Goal: Task Accomplishment & Management: Manage account settings

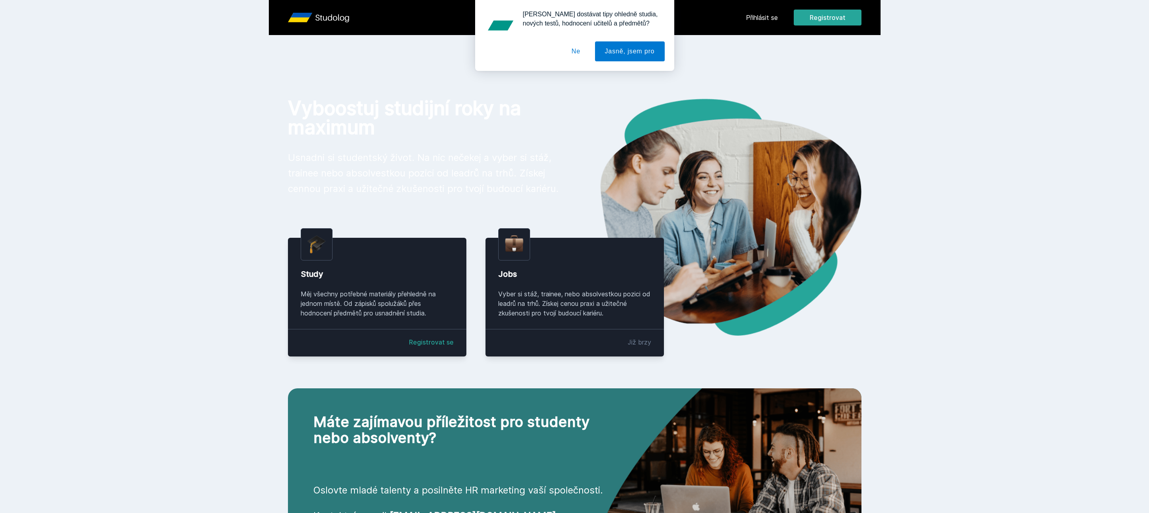
click at [750, 23] on div "Chceš dostávat tipy ohledně studia, nových testů, hodnocení učitelů a předmětů?…" at bounding box center [574, 35] width 1149 height 71
click at [757, 11] on div "Chceš dostávat tipy ohledně studia, nových testů, hodnocení učitelů a předmětů?…" at bounding box center [574, 35] width 1149 height 71
click at [576, 53] on button "Ne" at bounding box center [576, 51] width 29 height 20
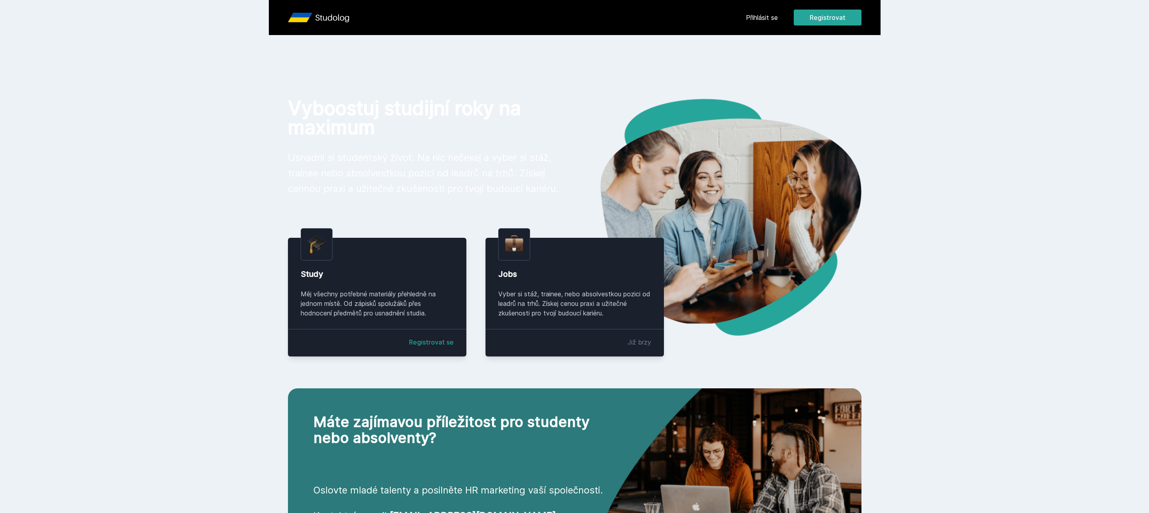
click at [767, 17] on link "Přihlásit se" at bounding box center [762, 18] width 32 height 10
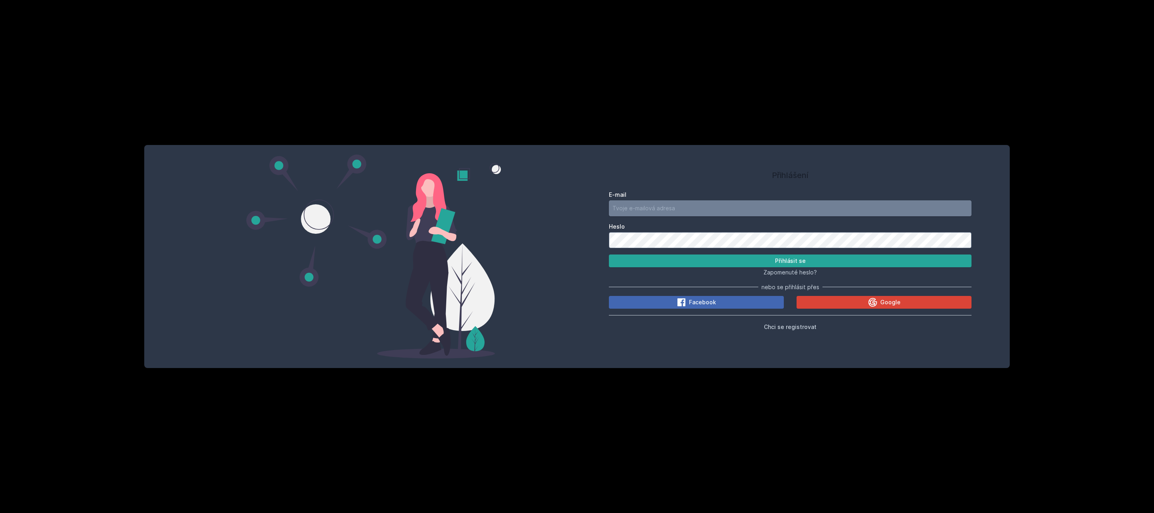
type input "[EMAIL_ADDRESS][DOMAIN_NAME]"
click at [658, 209] on input "[EMAIL_ADDRESS][DOMAIN_NAME]" at bounding box center [790, 208] width 363 height 16
click at [635, 263] on button "Přihlásit se" at bounding box center [790, 261] width 363 height 13
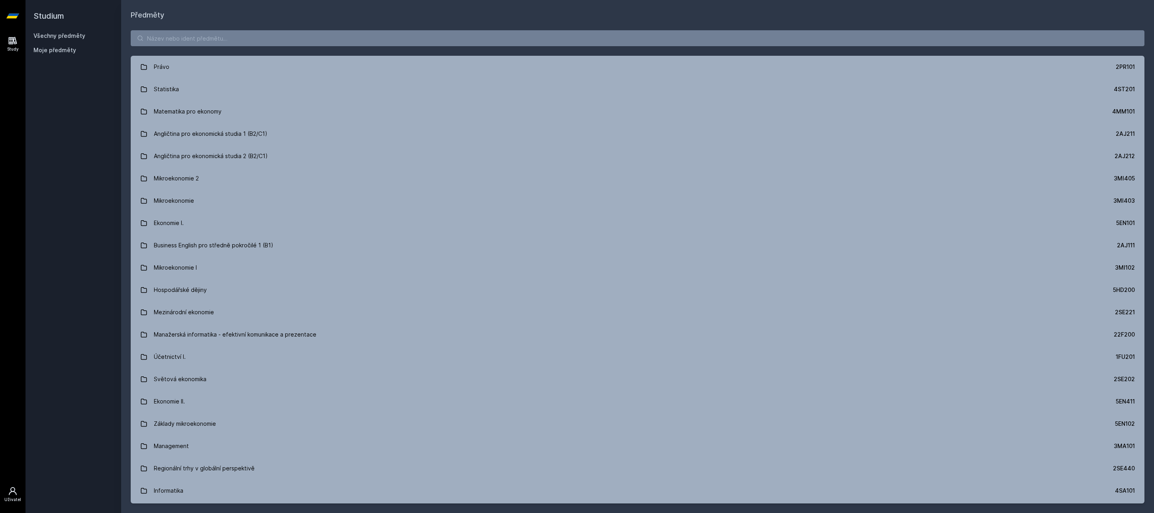
click at [15, 489] on icon at bounding box center [13, 491] width 10 height 10
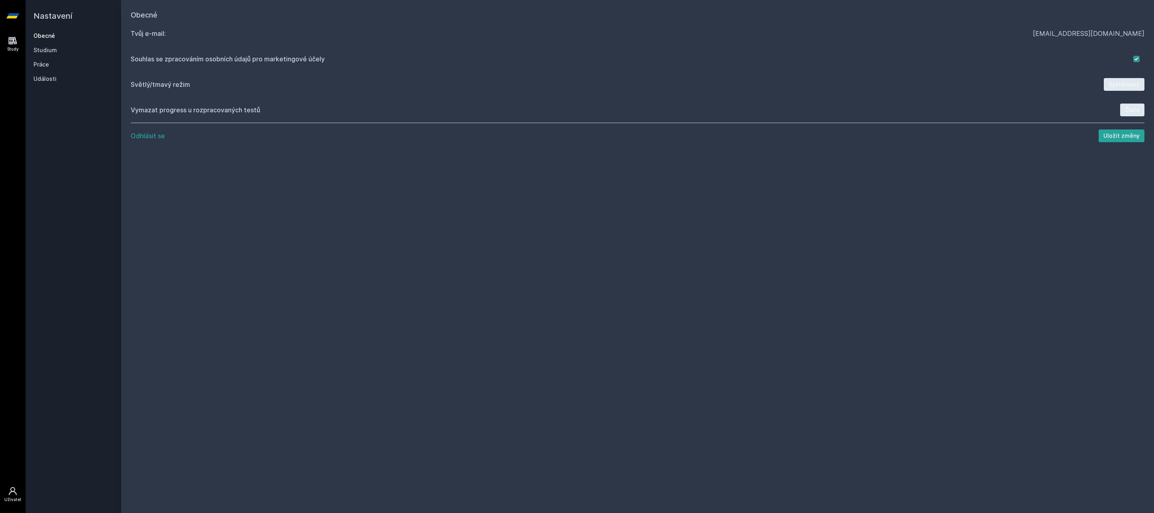
click at [13, 40] on icon at bounding box center [13, 41] width 8 height 8
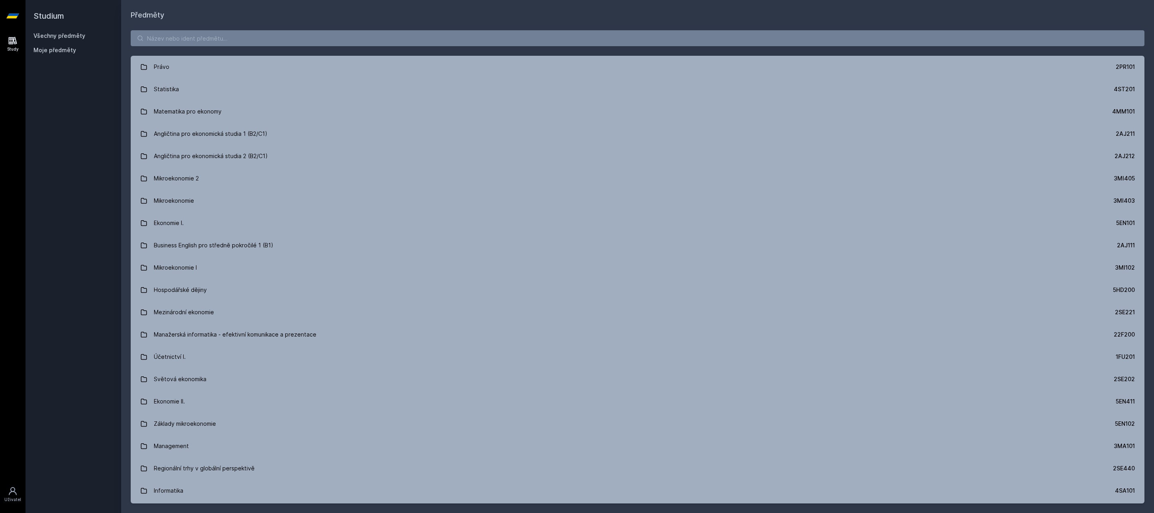
click at [13, 20] on icon at bounding box center [12, 16] width 13 height 32
click at [10, 486] on icon at bounding box center [13, 491] width 10 height 10
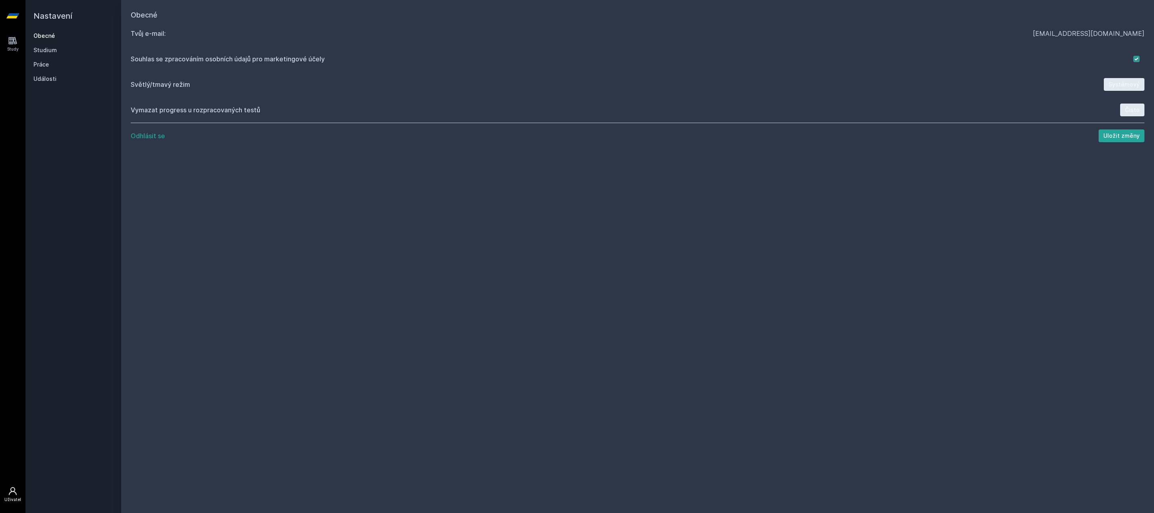
click at [188, 58] on div "Souhlas se zpracováním osobních údajů pro marketingové účely" at bounding box center [632, 59] width 1002 height 10
click at [47, 78] on link "Události" at bounding box center [73, 79] width 80 height 8
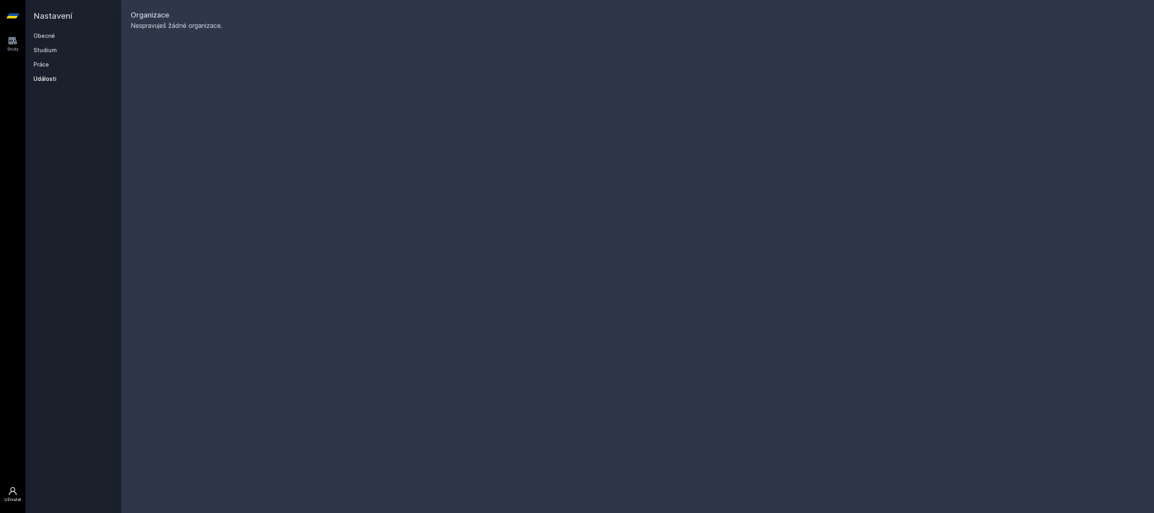
click at [45, 69] on div "Obecné Studium Práce Události" at bounding box center [73, 57] width 80 height 51
click at [46, 62] on link "Práce" at bounding box center [73, 65] width 80 height 8
click at [46, 50] on link "Studium" at bounding box center [73, 50] width 80 height 8
click at [45, 38] on link "Obecné" at bounding box center [73, 36] width 80 height 8
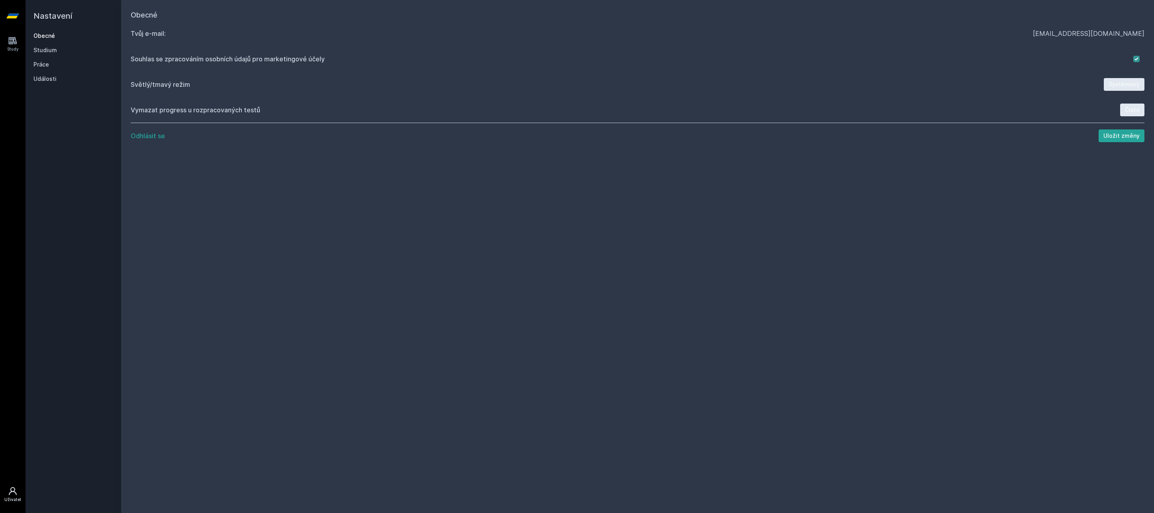
click at [11, 17] on icon at bounding box center [12, 16] width 13 height 5
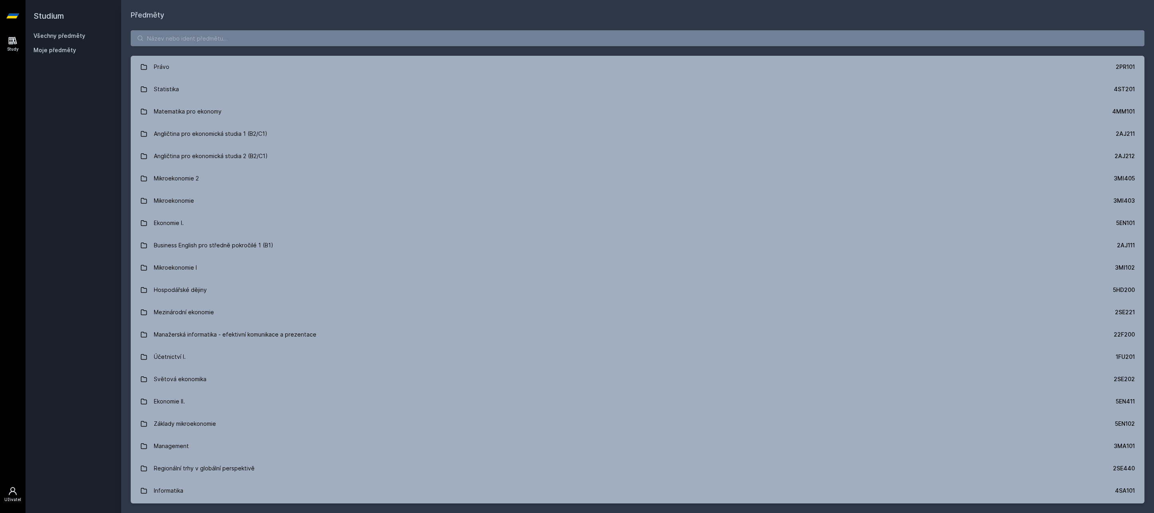
click at [10, 498] on div "Uživatel" at bounding box center [12, 500] width 17 height 6
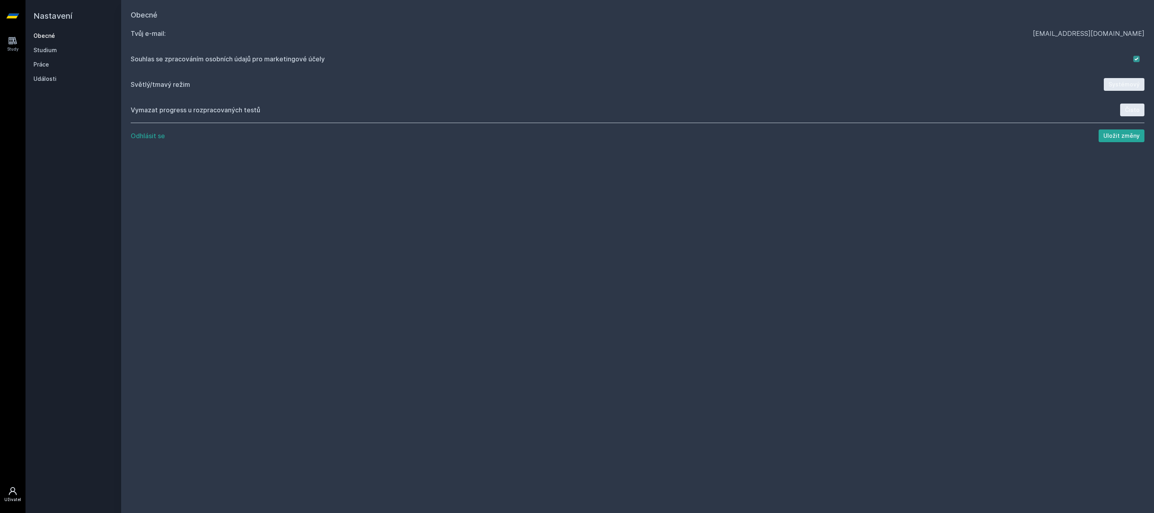
click at [145, 141] on div "Odhlásit se Uložit změny" at bounding box center [638, 135] width 1014 height 25
click at [149, 135] on button "Odhlásit se" at bounding box center [148, 136] width 34 height 10
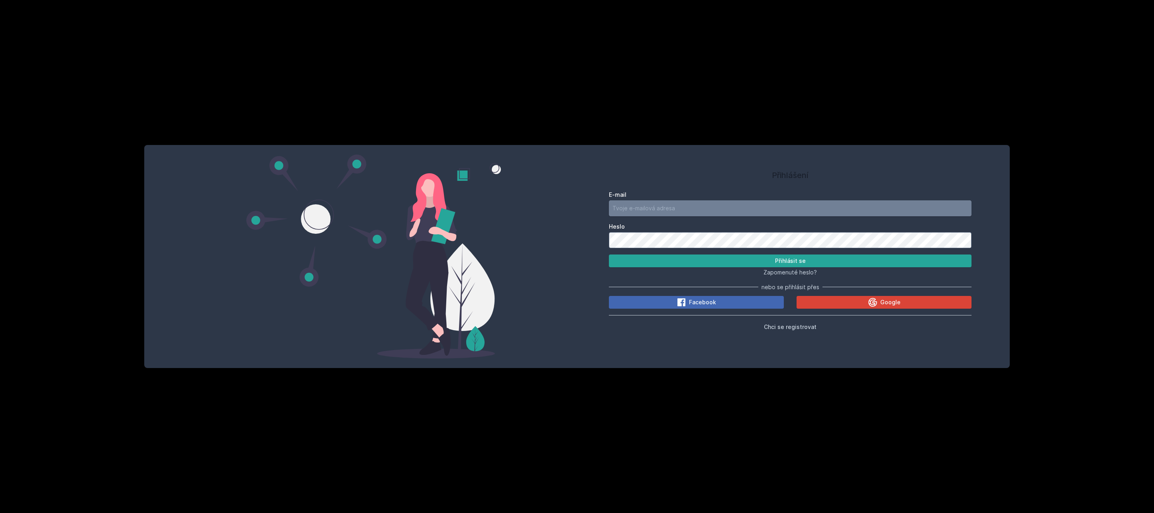
type input "[EMAIL_ADDRESS][DOMAIN_NAME]"
click at [796, 274] on span "Zapomenuté heslo?" at bounding box center [789, 272] width 53 height 7
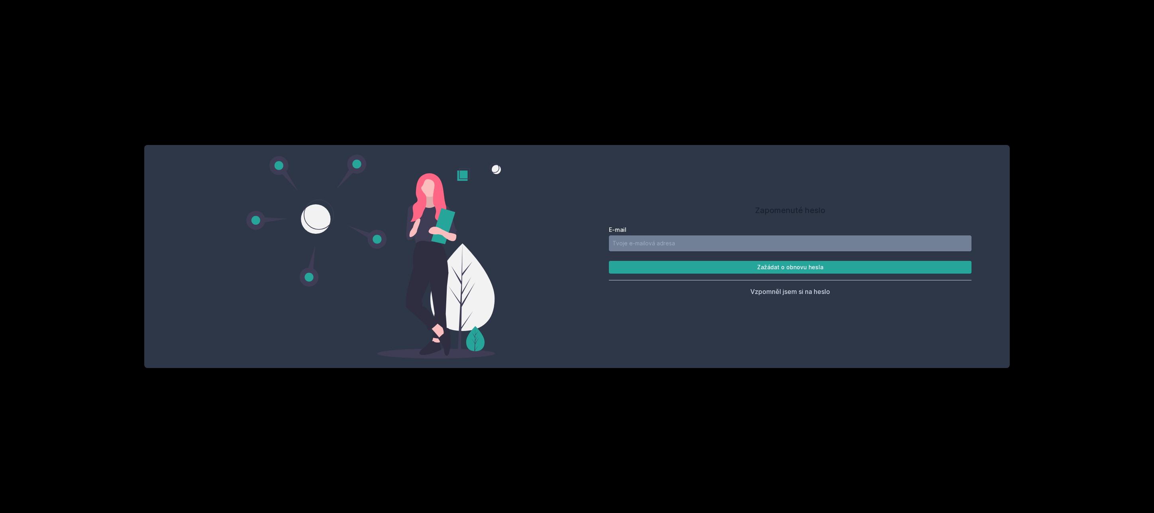
click at [795, 238] on input "E-mail" at bounding box center [790, 243] width 363 height 16
type input "[EMAIL_ADDRESS][DOMAIN_NAME]"
click at [609, 261] on button "Zažádat o obnovu hesla" at bounding box center [790, 267] width 363 height 13
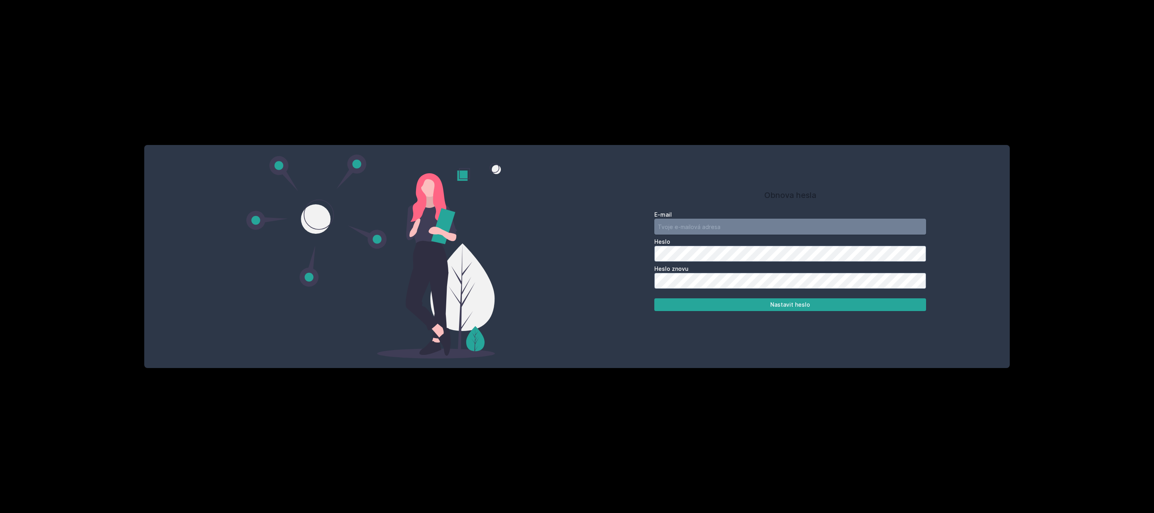
type input "[EMAIL_ADDRESS][DOMAIN_NAME]"
click at [837, 311] on div "Obnova hesla E-mail [EMAIL_ADDRESS][DOMAIN_NAME] [PERSON_NAME] znovu Nastavit h…" at bounding box center [790, 250] width 363 height 191
click at [790, 309] on button "Nastavit heslo" at bounding box center [790, 304] width 272 height 13
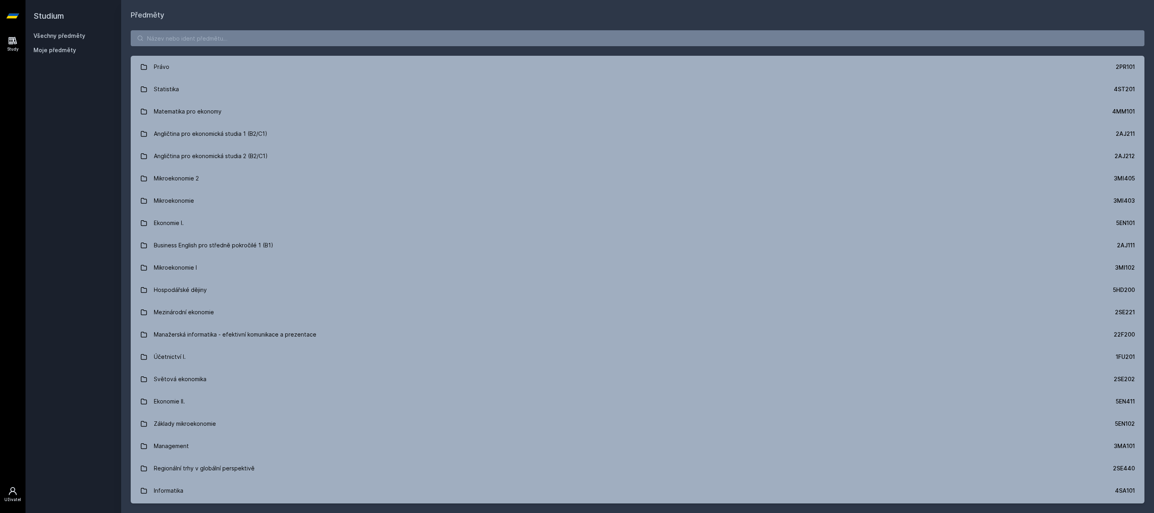
click at [14, 488] on icon at bounding box center [13, 491] width 10 height 10
